Goal: Find specific page/section: Find specific page/section

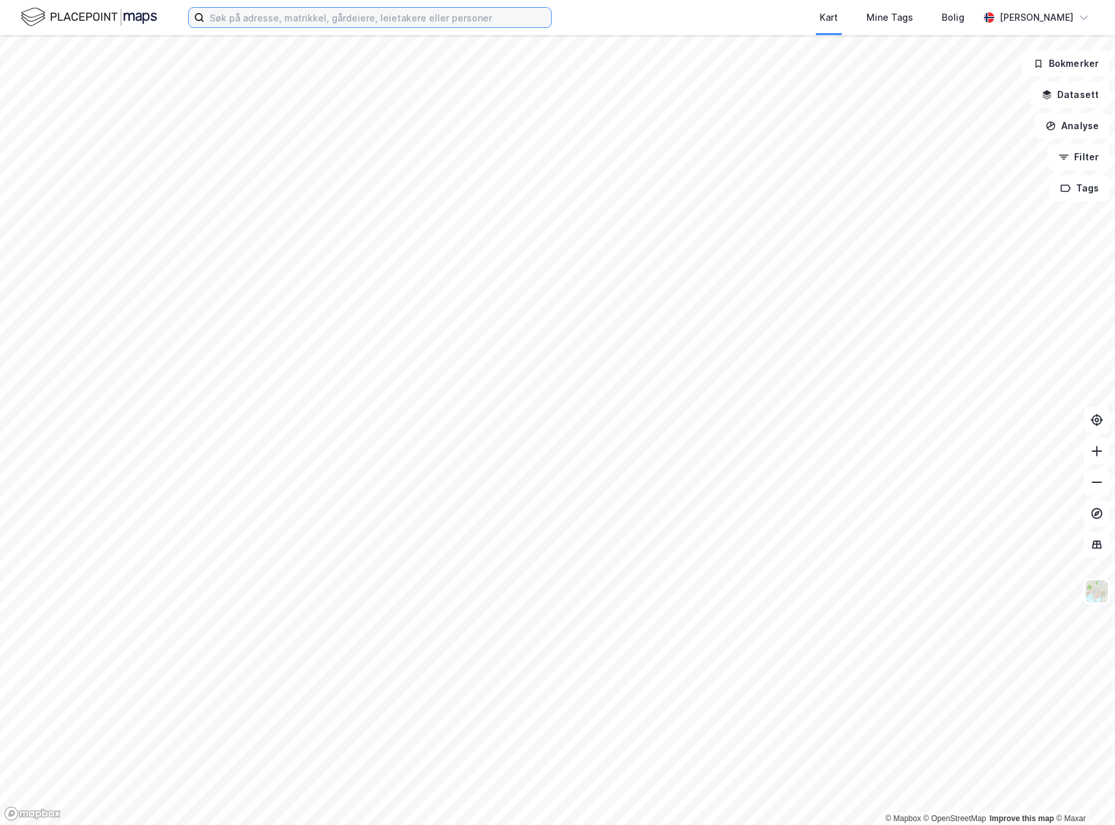
click at [256, 18] on input at bounding box center [377, 17] width 347 height 19
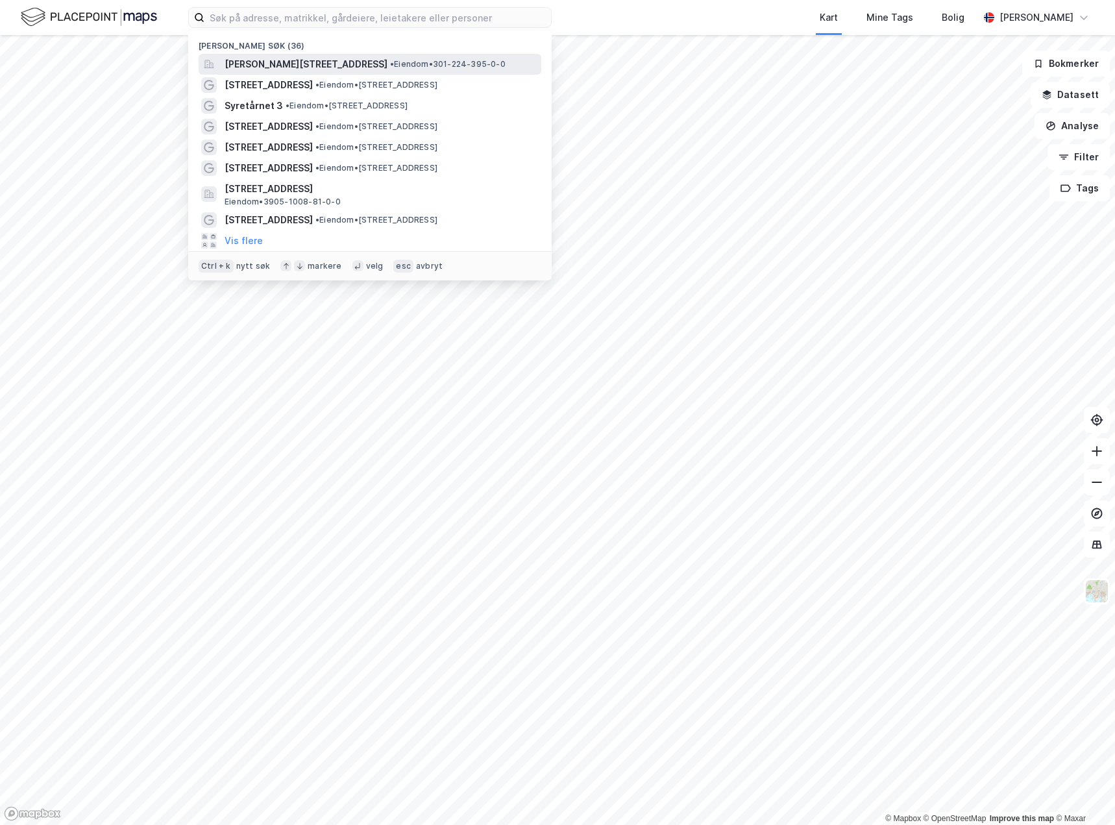
click at [269, 62] on span "[PERSON_NAME][STREET_ADDRESS]" at bounding box center [306, 64] width 163 height 16
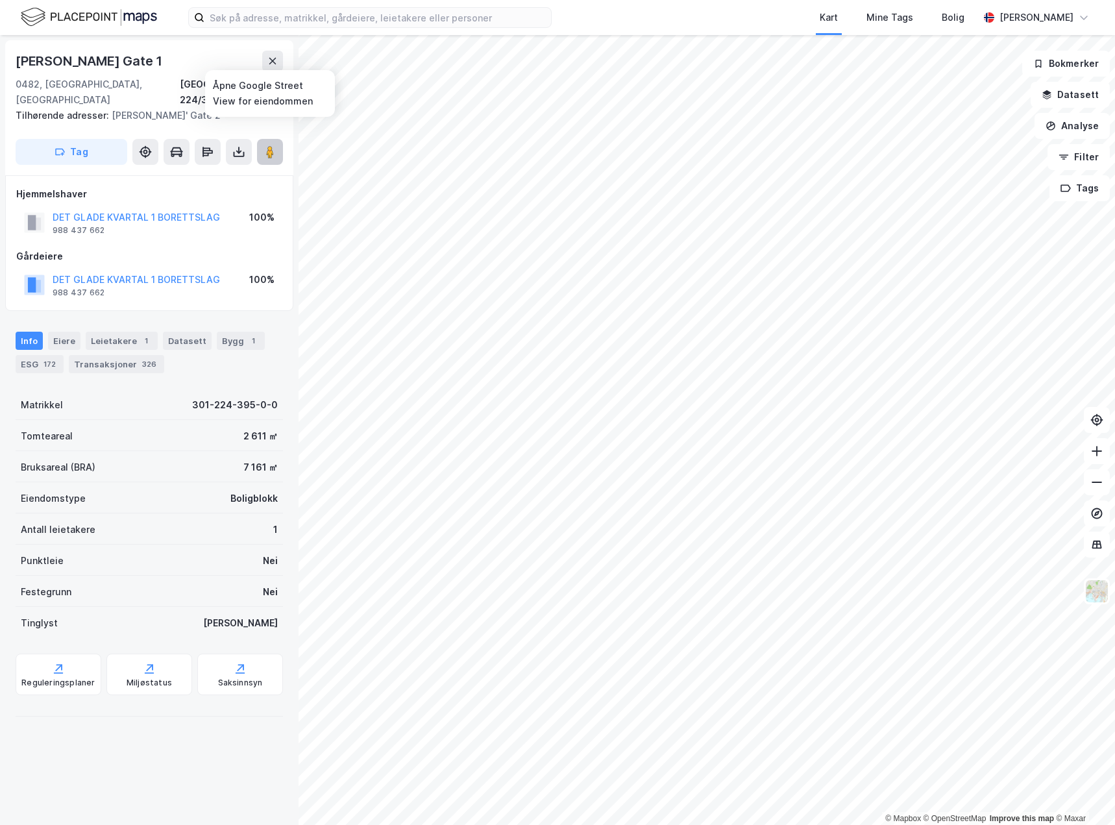
click at [274, 145] on image at bounding box center [270, 151] width 8 height 13
click at [273, 145] on image at bounding box center [270, 151] width 8 height 13
